Goal: Complete application form

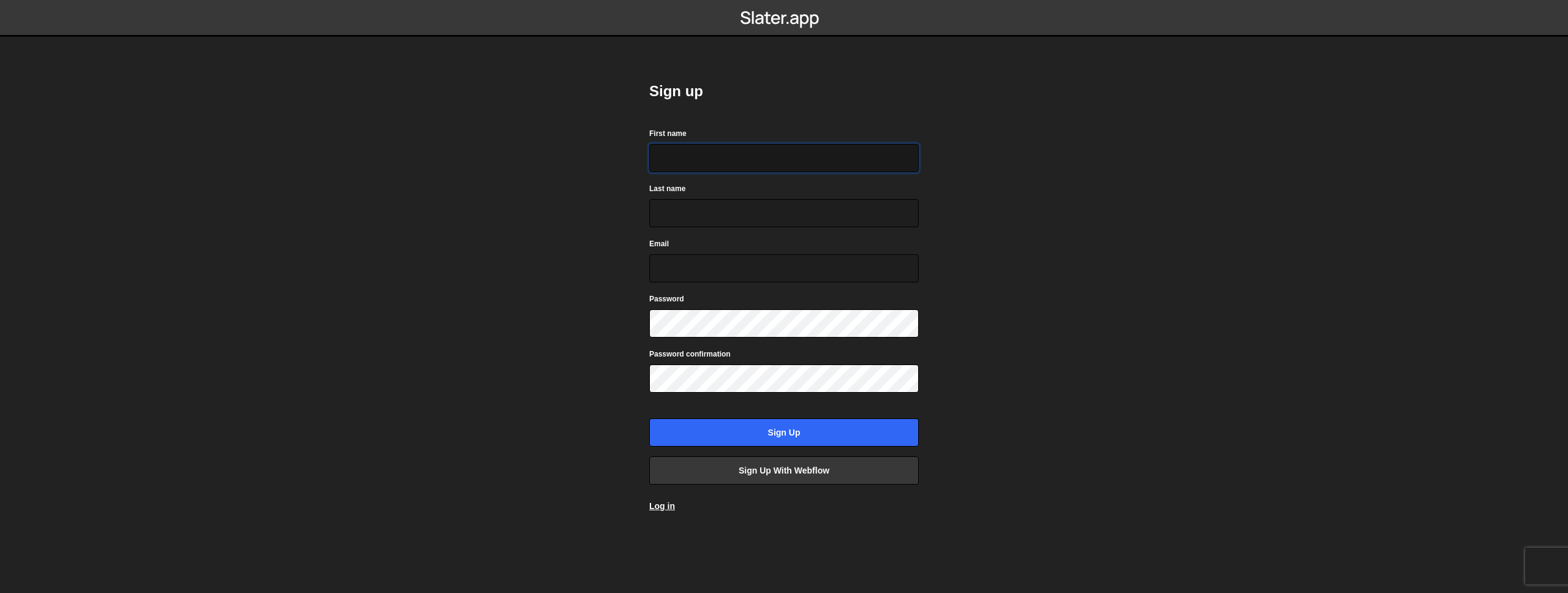
click at [726, 148] on input "First name" at bounding box center [784, 158] width 269 height 28
type input "Nicola"
type input "Romei"
click at [728, 275] on input "romeinicola98@gmail.com" at bounding box center [784, 268] width 269 height 28
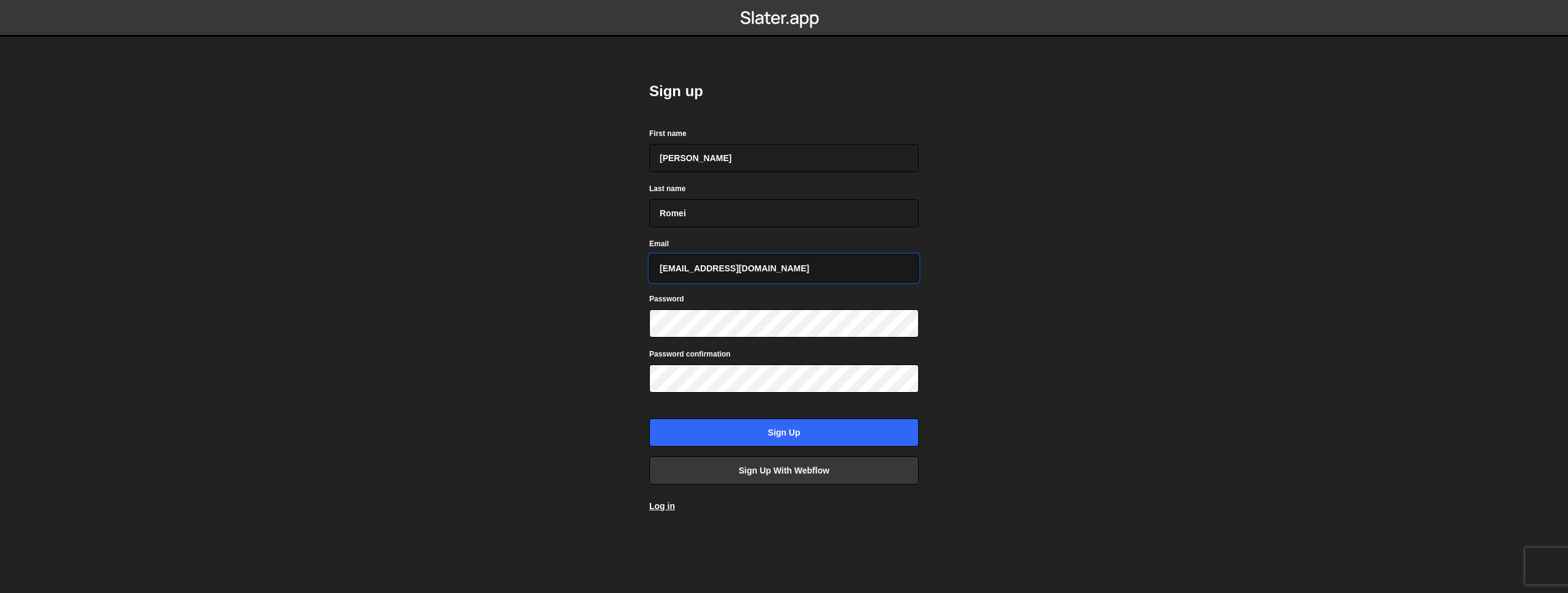
click at [728, 275] on input "romeinicola98@gmail.com" at bounding box center [784, 268] width 269 height 28
click at [734, 269] on input "n.romei@madeineevolve.com" at bounding box center [784, 268] width 269 height 28
type input "n.romei@madeinevolve.com"
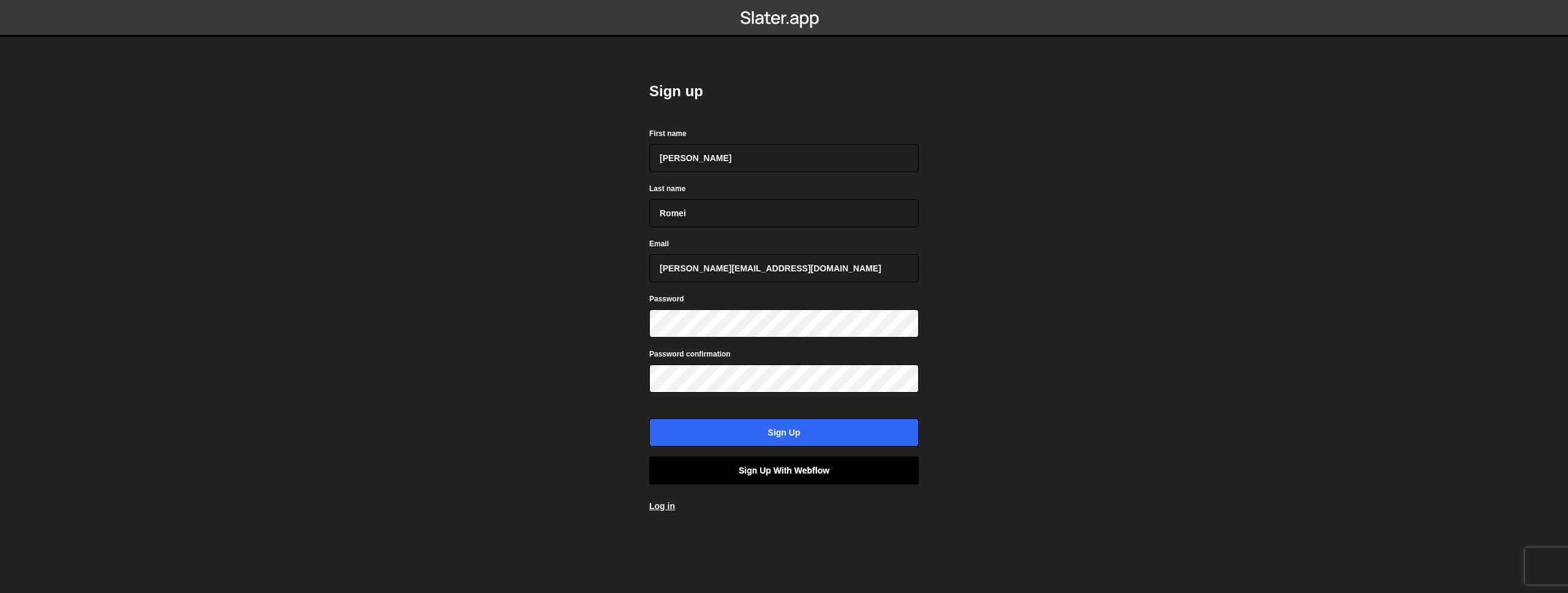
click at [716, 476] on link "Sign up with Webflow" at bounding box center [784, 470] width 269 height 28
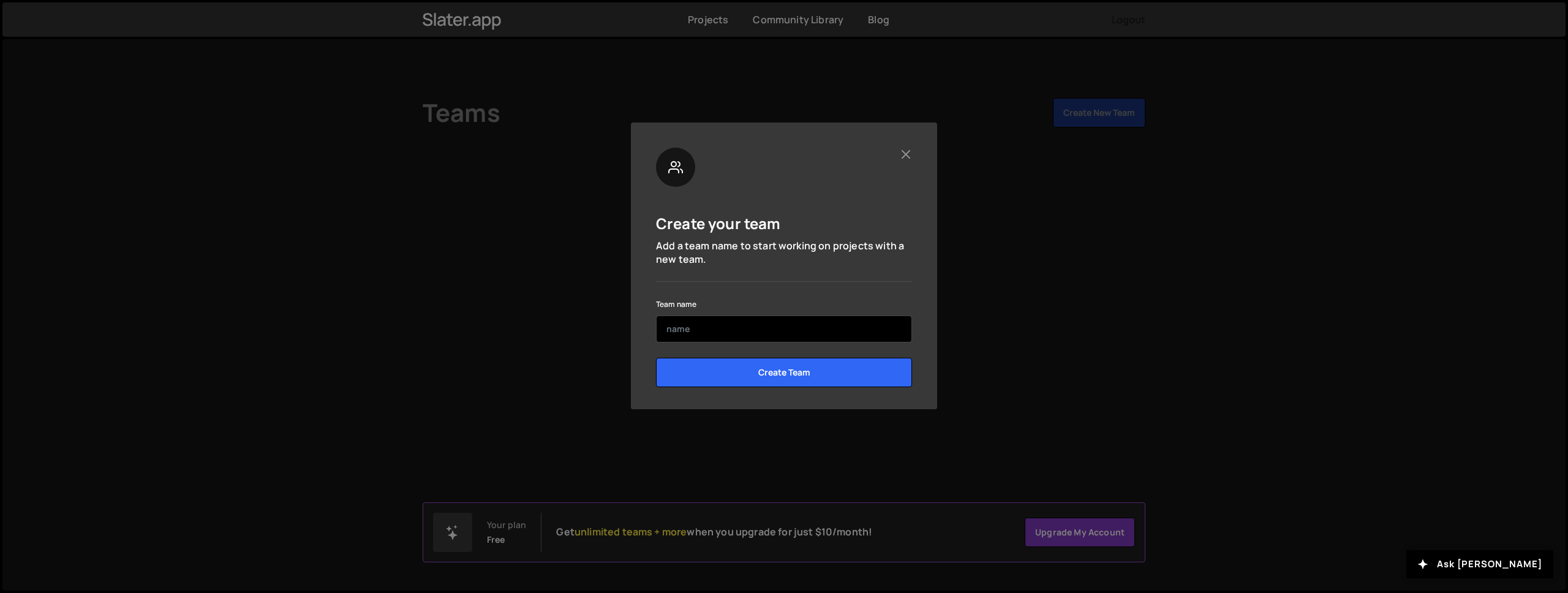
click at [809, 338] on input "text" at bounding box center [784, 329] width 256 height 27
type input "M-I-E"
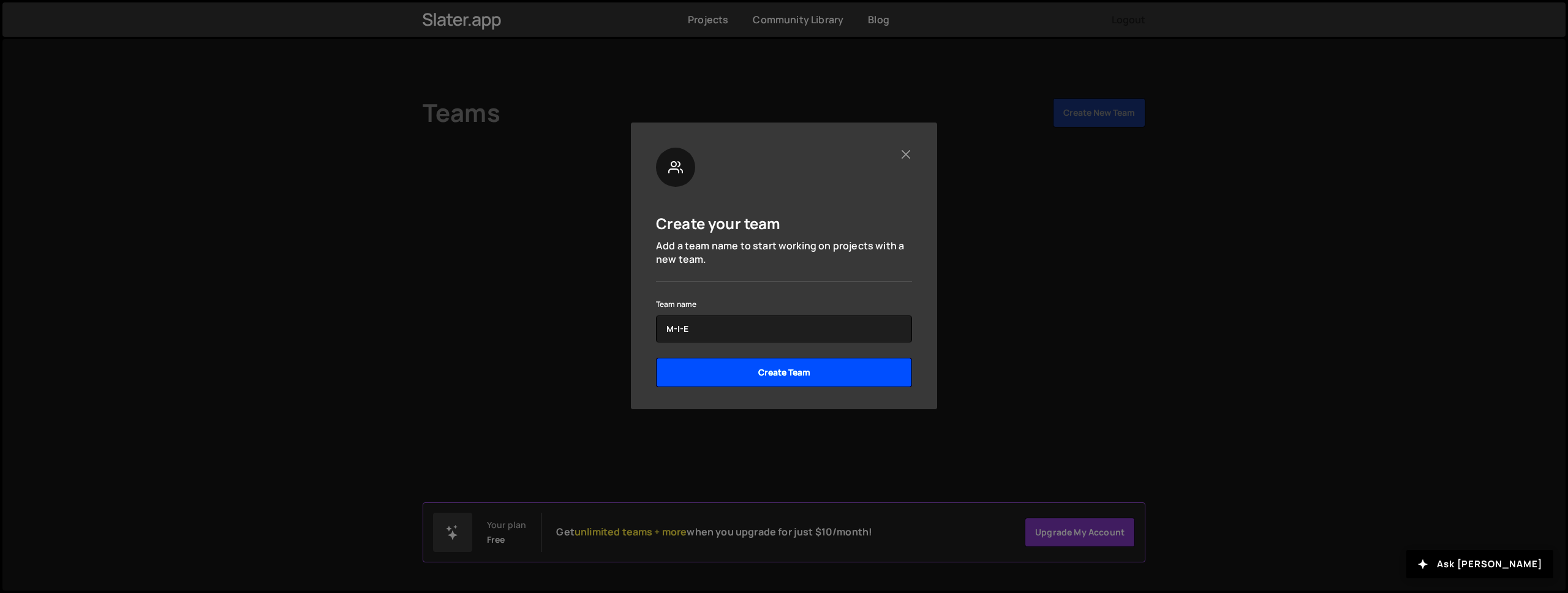
click at [815, 375] on input "Create Team" at bounding box center [784, 373] width 256 height 29
